Goal: Task Accomplishment & Management: Manage account settings

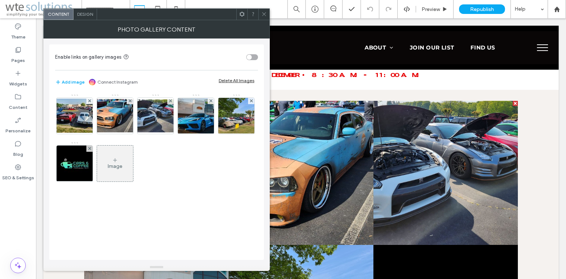
scroll to position [242, 0]
click at [264, 14] on use at bounding box center [264, 14] width 4 height 4
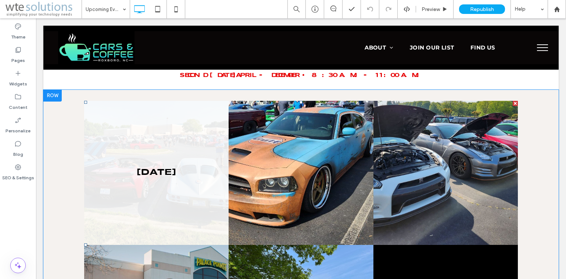
click at [146, 190] on link at bounding box center [156, 173] width 144 height 144
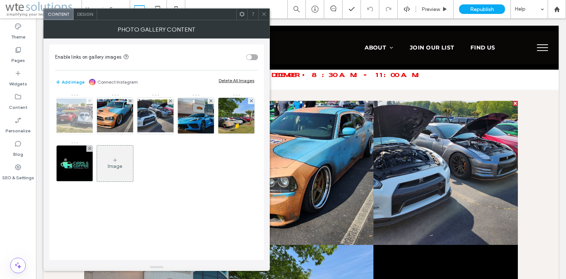
click at [89, 101] on use at bounding box center [89, 101] width 3 height 3
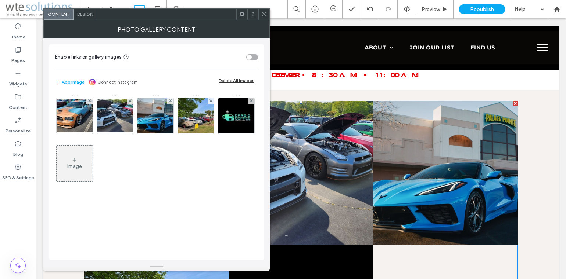
click at [263, 14] on use at bounding box center [264, 14] width 4 height 4
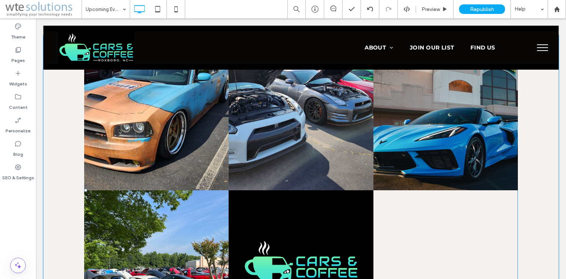
scroll to position [283, 0]
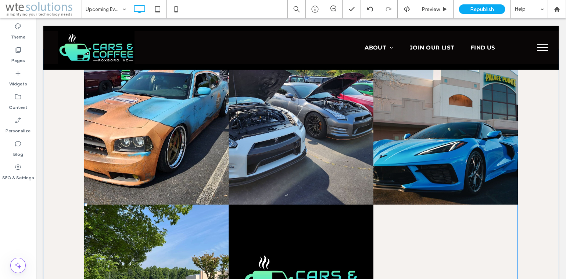
click at [327, 250] on link at bounding box center [300, 277] width 144 height 144
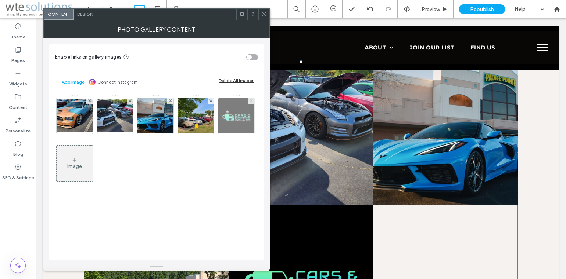
click at [250, 101] on use at bounding box center [250, 101] width 3 height 3
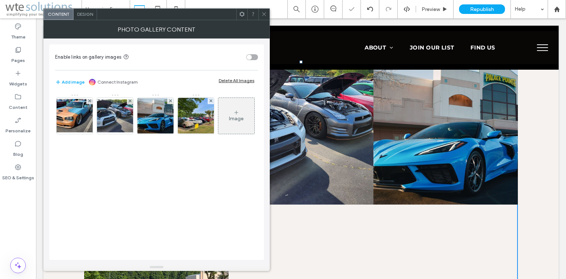
click at [266, 13] on icon at bounding box center [264, 14] width 6 height 6
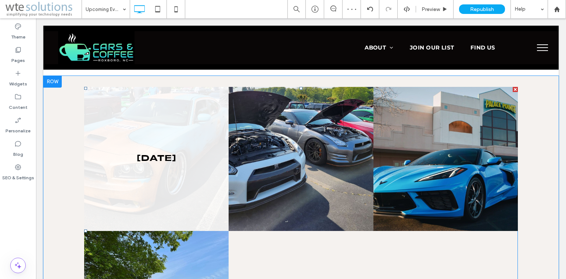
scroll to position [242, 0]
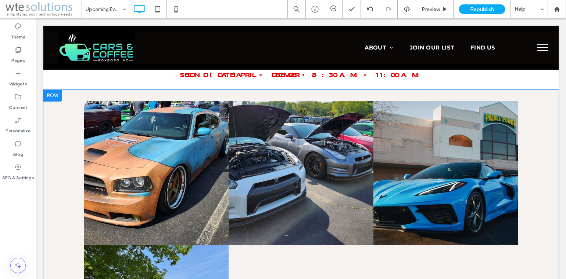
click at [49, 91] on div at bounding box center [52, 96] width 18 height 12
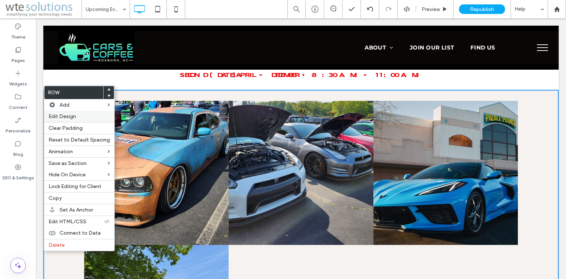
click at [75, 119] on span "Edit Design" at bounding box center [62, 116] width 28 height 6
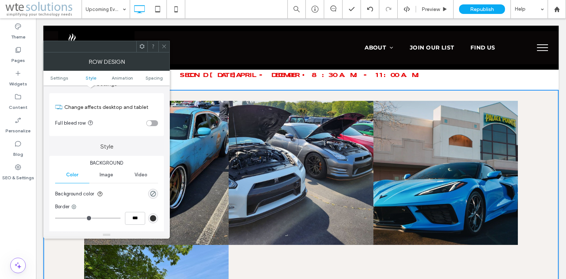
scroll to position [0, 0]
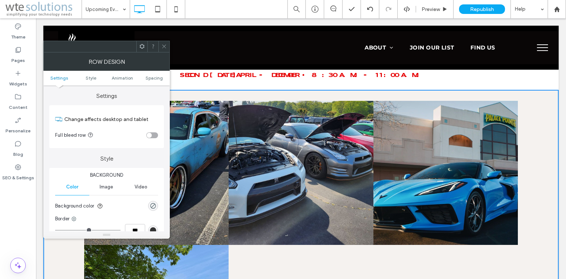
drag, startPoint x: 166, startPoint y: 126, endPoint x: 134, endPoint y: 80, distance: 56.1
click at [90, 77] on span "Style" at bounding box center [91, 78] width 11 height 6
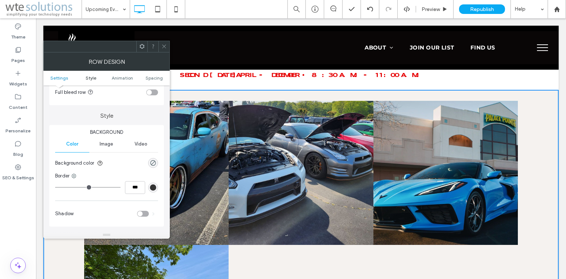
scroll to position [63, 0]
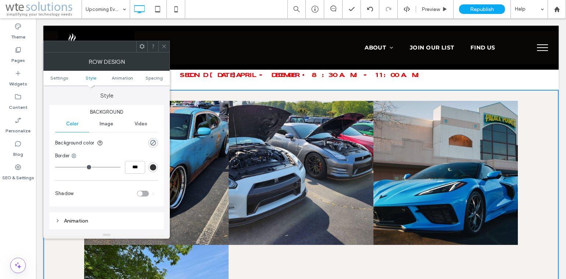
click at [106, 126] on span "Image" at bounding box center [107, 124] width 14 height 6
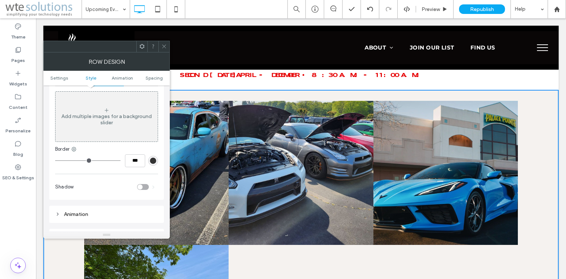
scroll to position [66, 0]
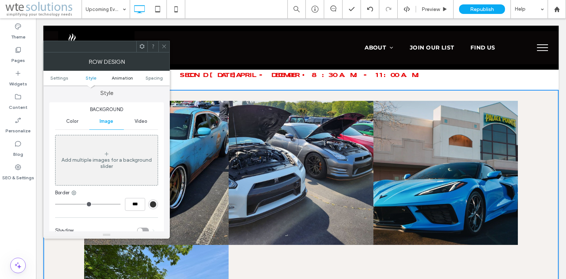
click at [122, 79] on span "Animation" at bounding box center [122, 78] width 21 height 6
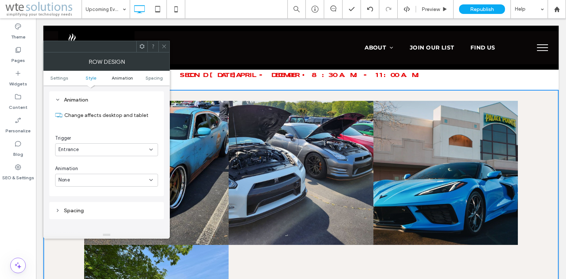
scroll to position [224, 0]
click at [152, 79] on span "Spacing" at bounding box center [153, 78] width 17 height 6
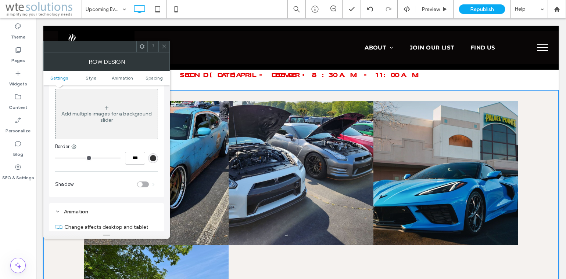
scroll to position [0, 0]
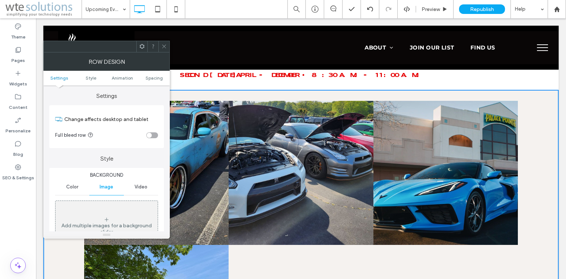
click at [165, 47] on icon at bounding box center [164, 47] width 6 height 6
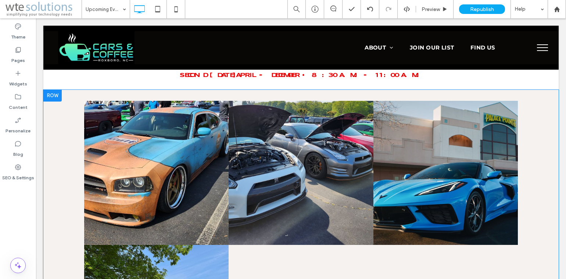
click at [55, 91] on div at bounding box center [52, 96] width 18 height 12
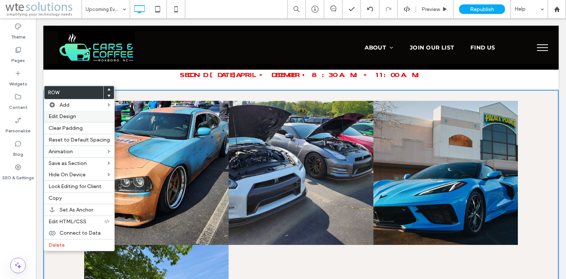
click at [71, 117] on span "Edit Design" at bounding box center [62, 116] width 28 height 6
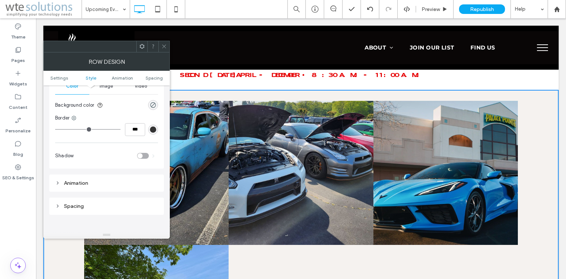
scroll to position [49, 0]
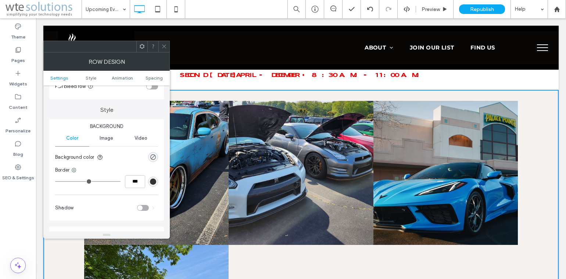
click at [108, 139] on span "Image" at bounding box center [107, 139] width 14 height 6
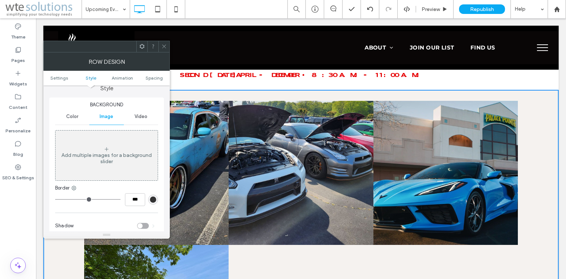
scroll to position [64, 0]
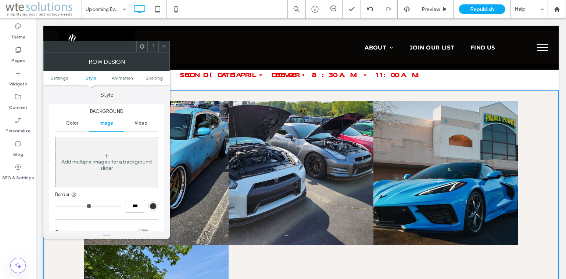
click at [140, 123] on span "Video" at bounding box center [140, 123] width 13 height 6
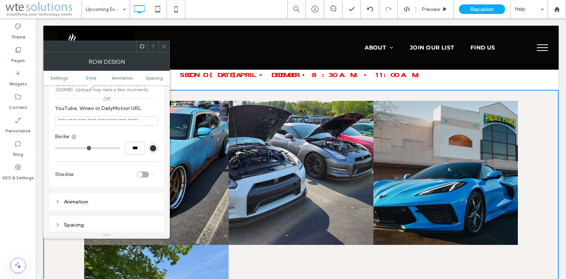
scroll to position [174, 0]
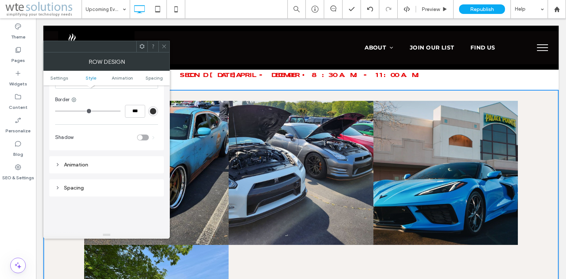
click at [55, 153] on div "Animation" at bounding box center [106, 162] width 115 height 23
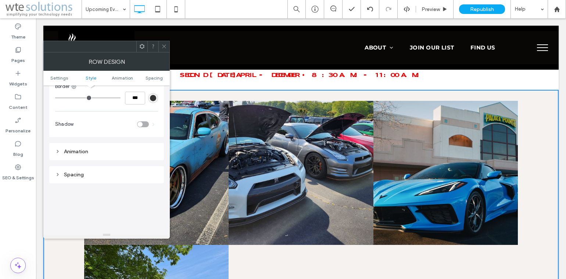
click at [63, 155] on div "Animation" at bounding box center [106, 152] width 103 height 6
click at [72, 175] on div "Spacing" at bounding box center [106, 172] width 103 height 6
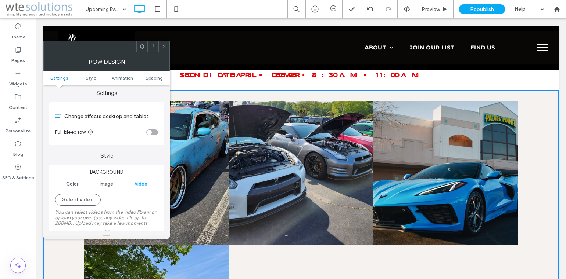
scroll to position [0, 0]
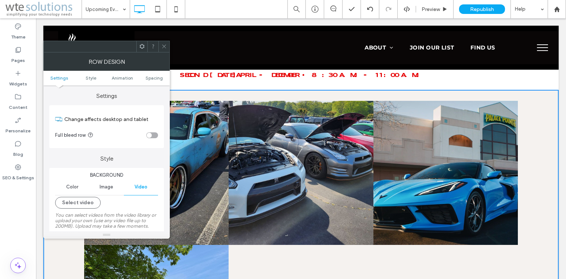
click at [143, 46] on icon at bounding box center [142, 47] width 6 height 6
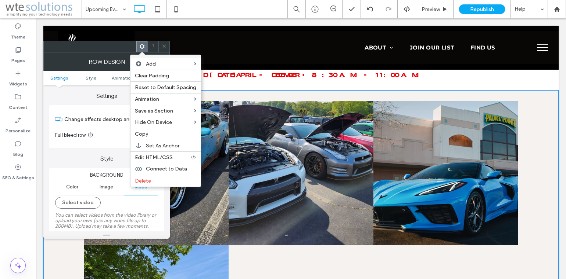
click at [79, 95] on label "Settings" at bounding box center [106, 93] width 115 height 14
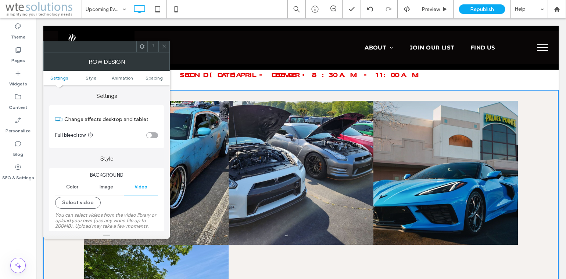
click at [165, 45] on icon at bounding box center [164, 47] width 6 height 6
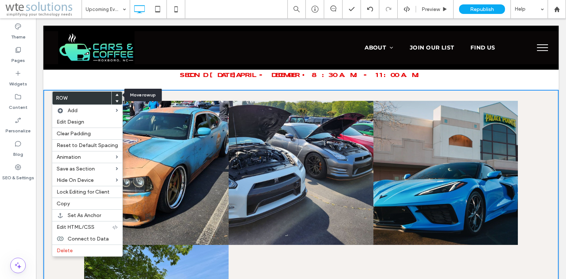
click at [115, 94] on icon at bounding box center [116, 95] width 3 height 3
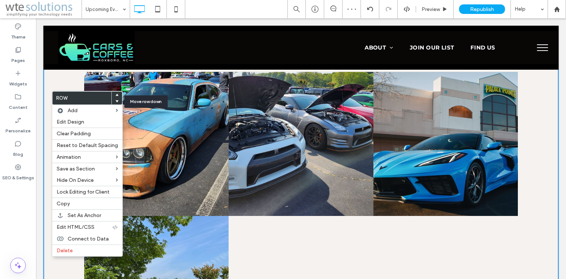
click at [115, 102] on use at bounding box center [116, 102] width 3 height 2
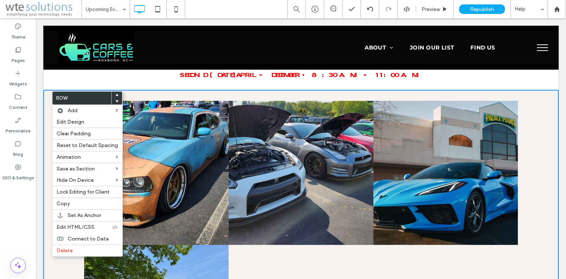
click at [124, 77] on div "Second [DATE] april - december • 8:30 A.M. - 11:00 A.M. Click To Paste" at bounding box center [301, 75] width 500 height 14
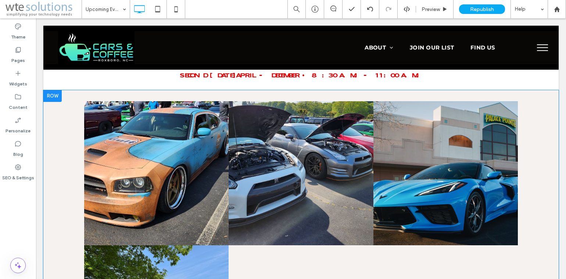
scroll to position [242, 0]
click at [55, 91] on div at bounding box center [52, 96] width 18 height 12
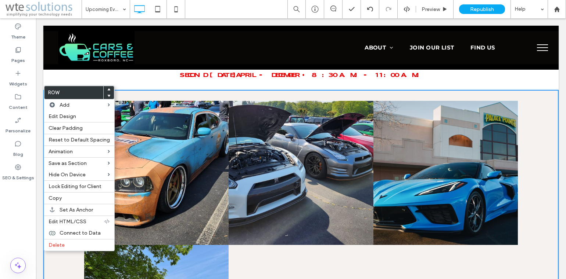
click at [55, 91] on label "Row" at bounding box center [73, 92] width 59 height 13
click at [53, 95] on label "Row" at bounding box center [73, 92] width 59 height 13
click at [17, 53] on icon at bounding box center [17, 49] width 7 height 7
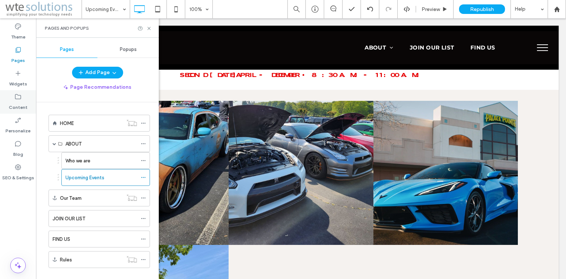
click at [17, 104] on label "Content" at bounding box center [18, 106] width 19 height 10
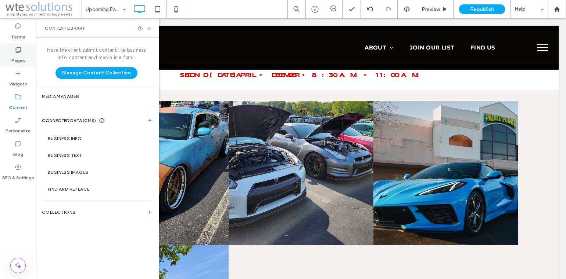
click at [17, 51] on use at bounding box center [18, 50] width 5 height 6
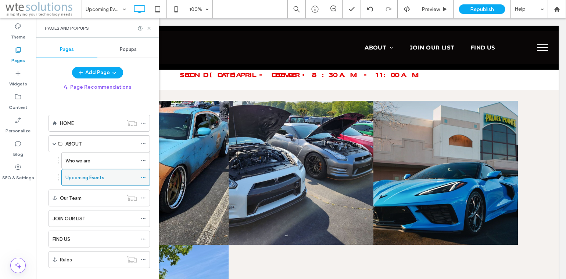
click at [91, 179] on label "Upcoming Events" at bounding box center [84, 177] width 39 height 13
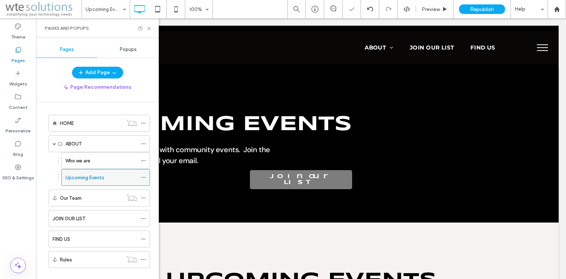
scroll to position [0, 0]
click at [17, 76] on icon at bounding box center [17, 73] width 7 height 7
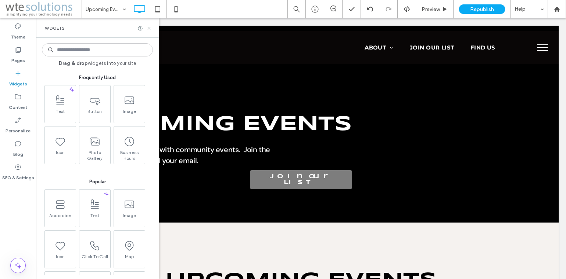
click at [150, 27] on use at bounding box center [148, 28] width 3 height 3
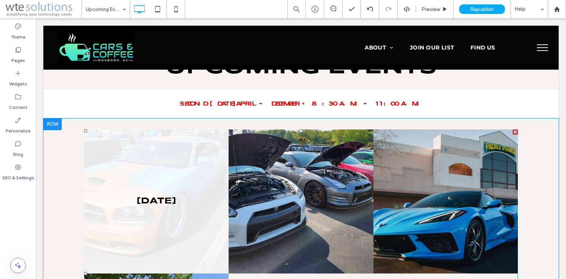
scroll to position [202, 0]
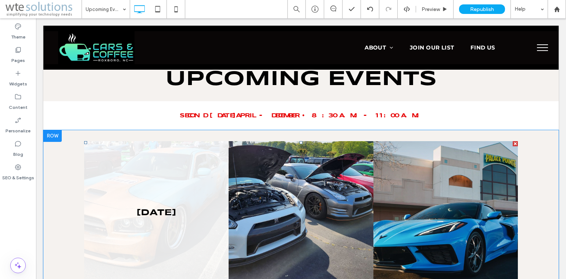
click at [170, 192] on link at bounding box center [156, 213] width 144 height 144
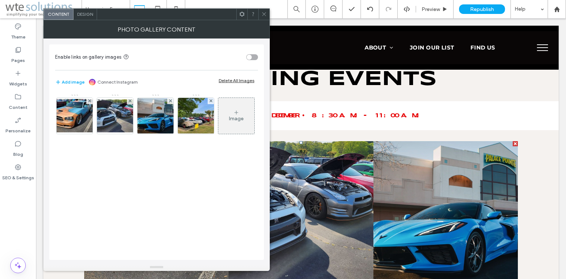
click at [83, 13] on span "Design" at bounding box center [85, 14] width 16 height 6
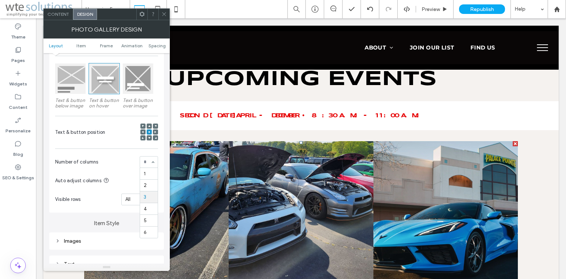
scroll to position [0, 0]
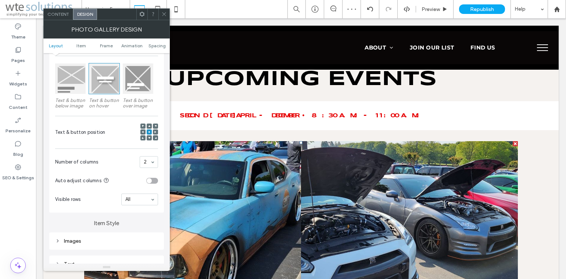
click at [164, 14] on use at bounding box center [164, 14] width 4 height 4
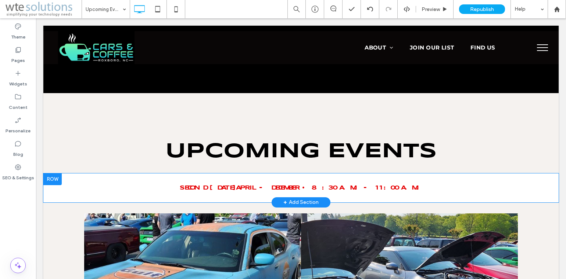
scroll to position [202, 0]
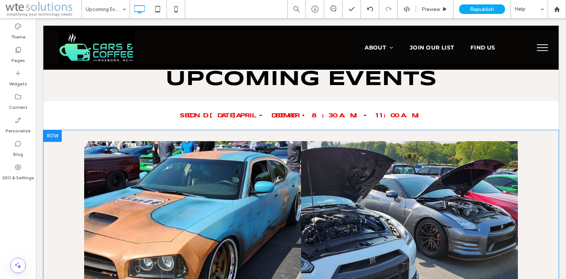
click at [53, 133] on div at bounding box center [52, 136] width 18 height 12
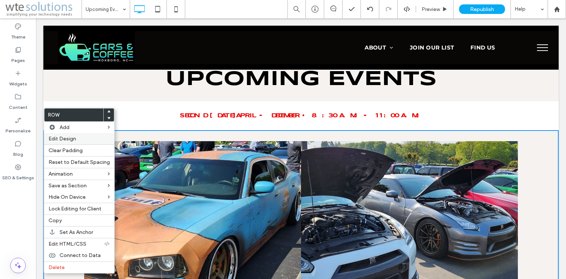
click at [65, 141] on span "Edit Design" at bounding box center [62, 139] width 28 height 6
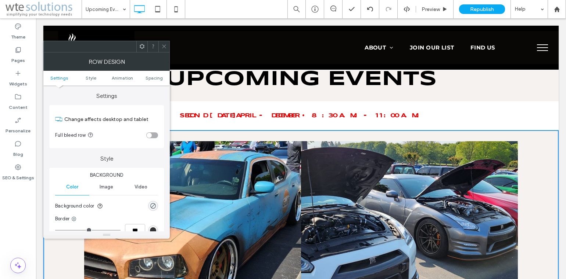
click at [165, 44] on icon at bounding box center [164, 47] width 6 height 6
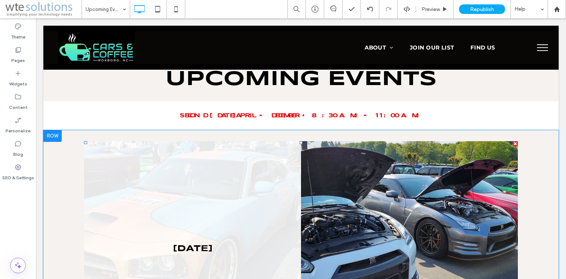
click at [162, 198] on link at bounding box center [192, 249] width 217 height 217
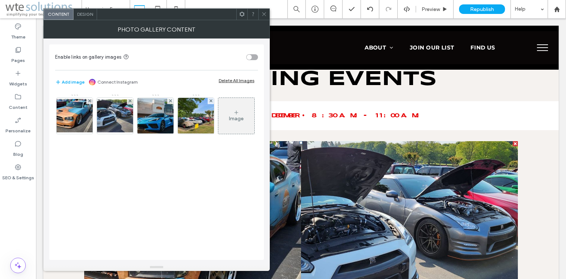
click at [86, 15] on span "Design" at bounding box center [85, 14] width 16 height 6
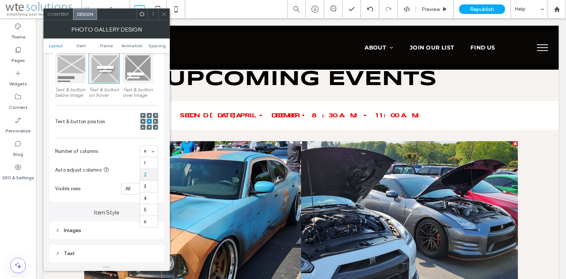
scroll to position [0, 0]
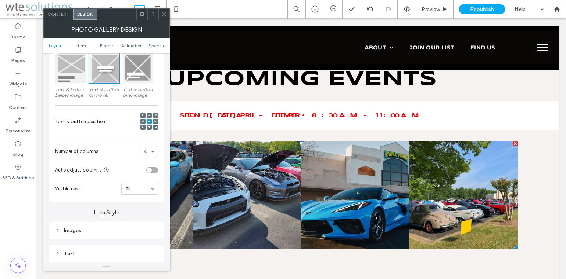
click at [163, 12] on icon at bounding box center [164, 14] width 6 height 6
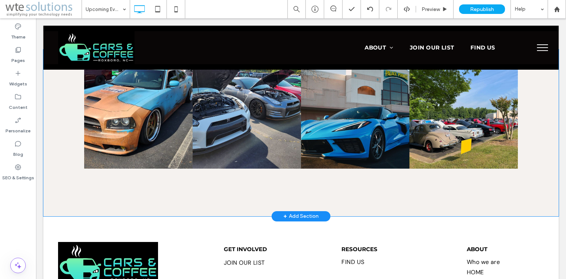
scroll to position [202, 0]
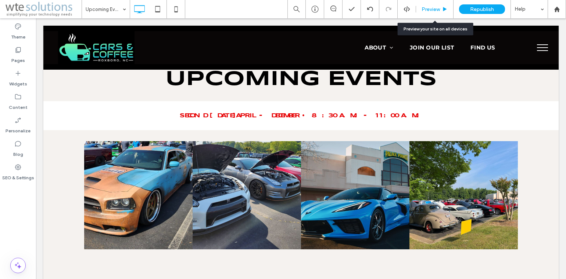
click at [428, 9] on span "Preview" at bounding box center [430, 9] width 18 height 6
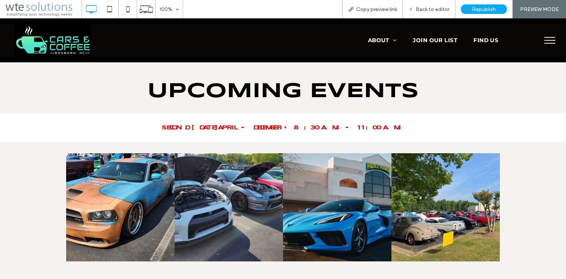
scroll to position [176, 0]
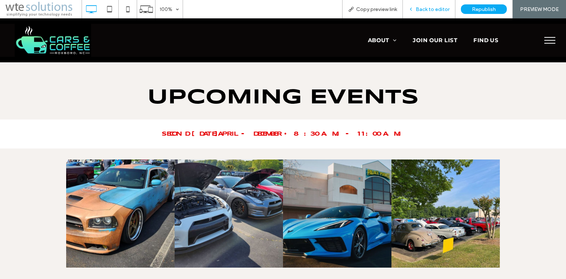
click at [423, 10] on span "Back to editor" at bounding box center [432, 9] width 34 height 6
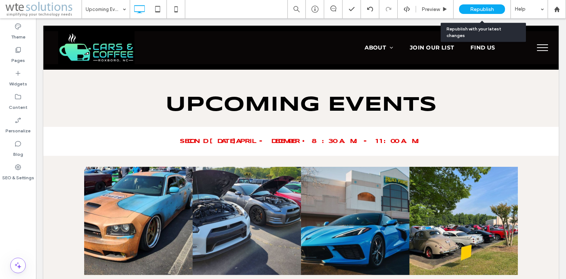
drag, startPoint x: 482, startPoint y: 7, endPoint x: 479, endPoint y: 98, distance: 91.5
click at [482, 7] on span "Republish" at bounding box center [482, 9] width 24 height 6
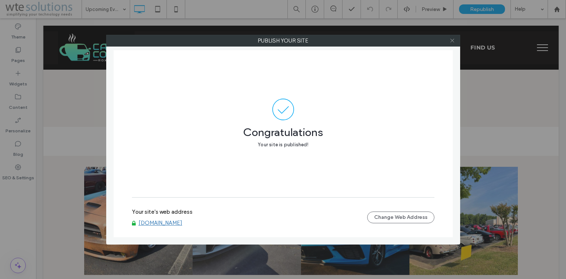
click at [451, 40] on use at bounding box center [452, 41] width 4 height 4
